Goal: Transaction & Acquisition: Register for event/course

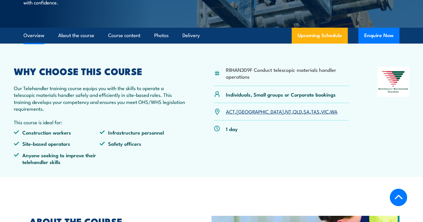
scroll to position [156, 0]
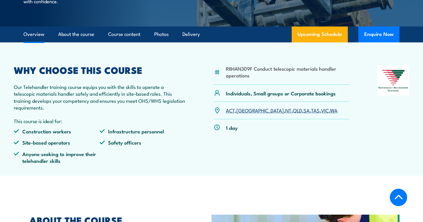
click at [330, 113] on link "WA" at bounding box center [333, 109] width 7 height 7
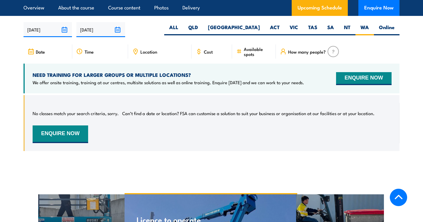
scroll to position [925, 0]
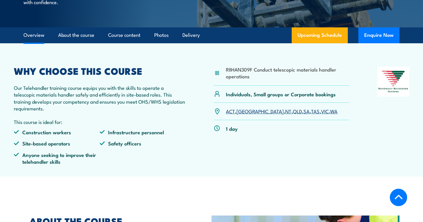
scroll to position [156, 0]
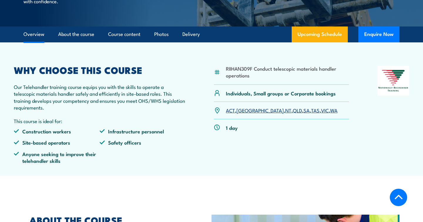
click at [303, 113] on link "SA" at bounding box center [306, 109] width 6 height 7
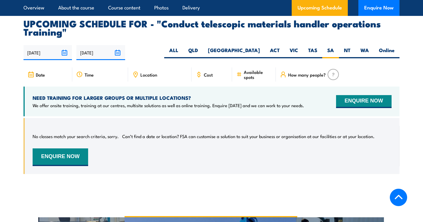
scroll to position [903, 0]
